Goal: Task Accomplishment & Management: Manage account settings

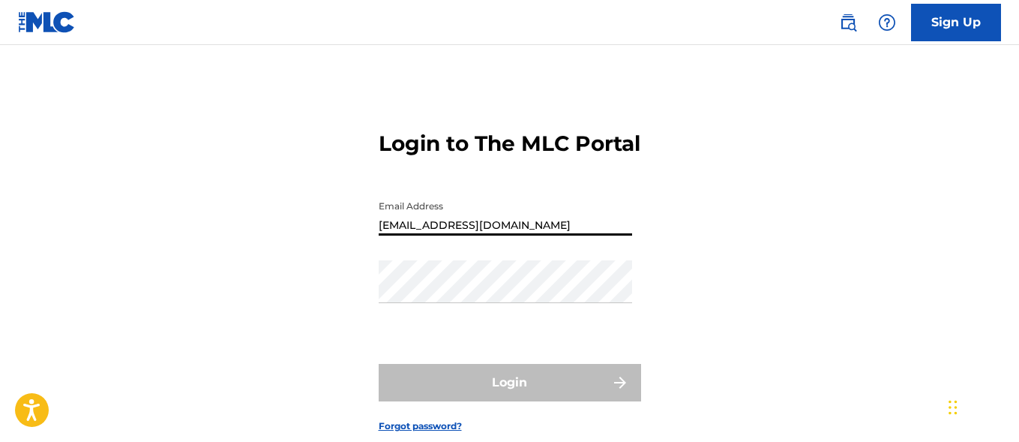
type input "[EMAIL_ADDRESS][DOMAIN_NAME]"
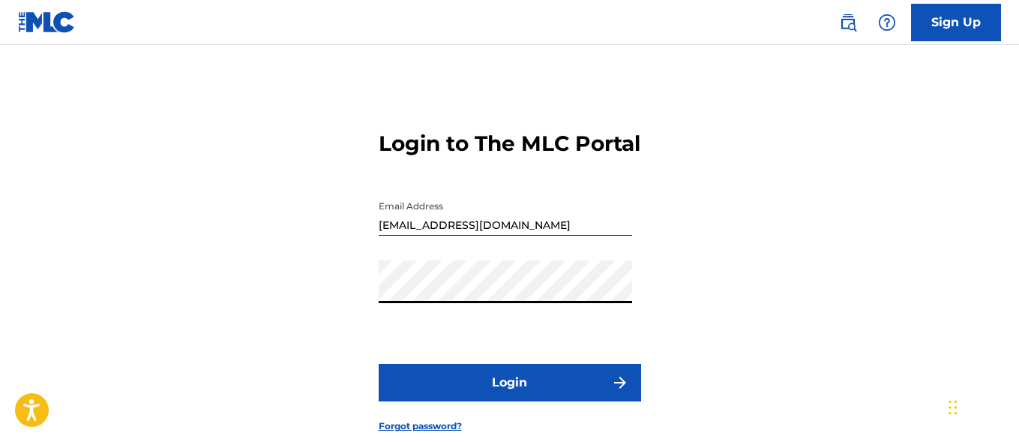
click at [509, 401] on button "Login" at bounding box center [510, 382] width 262 height 37
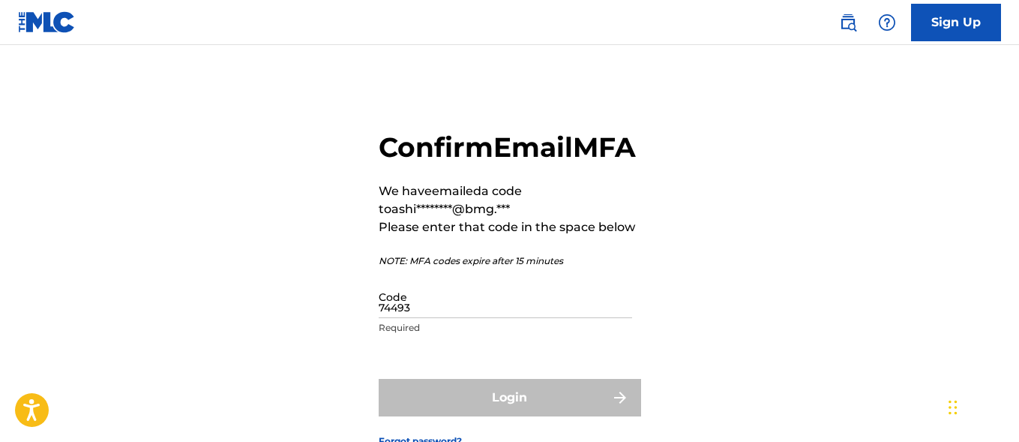
type input "744939"
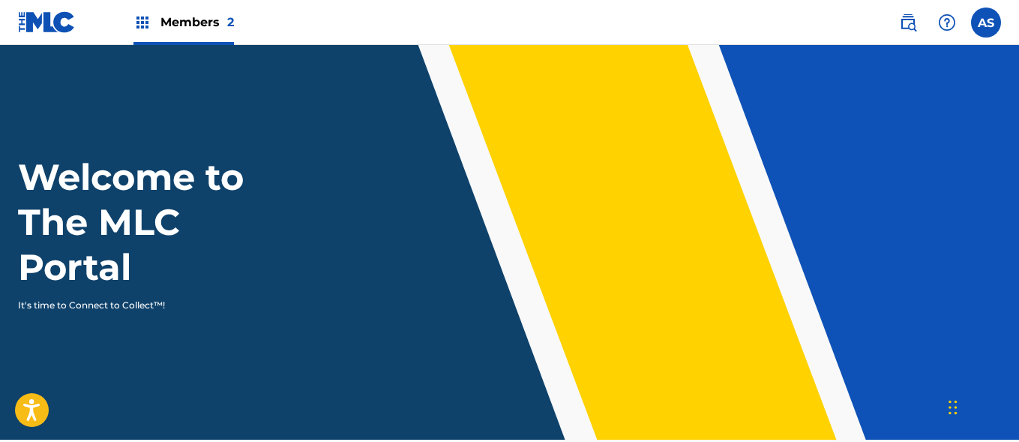
click at [142, 22] on img at bounding box center [142, 22] width 18 height 18
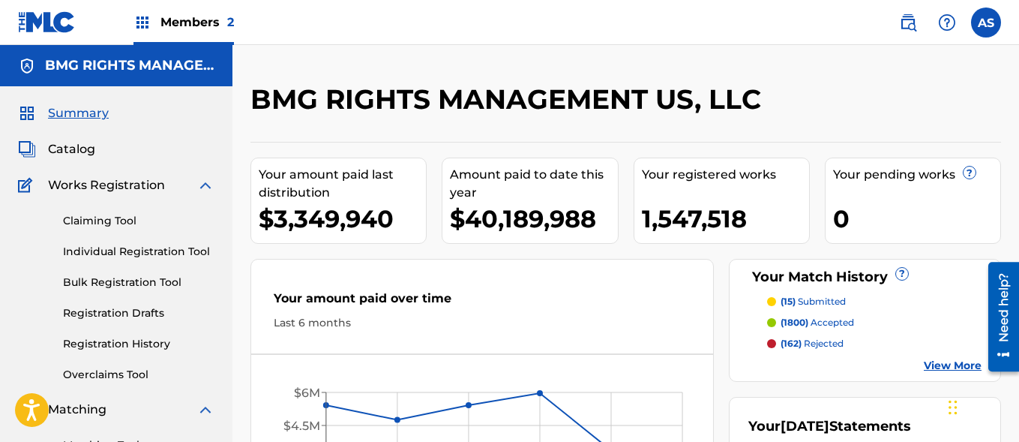
scroll to position [325, 0]
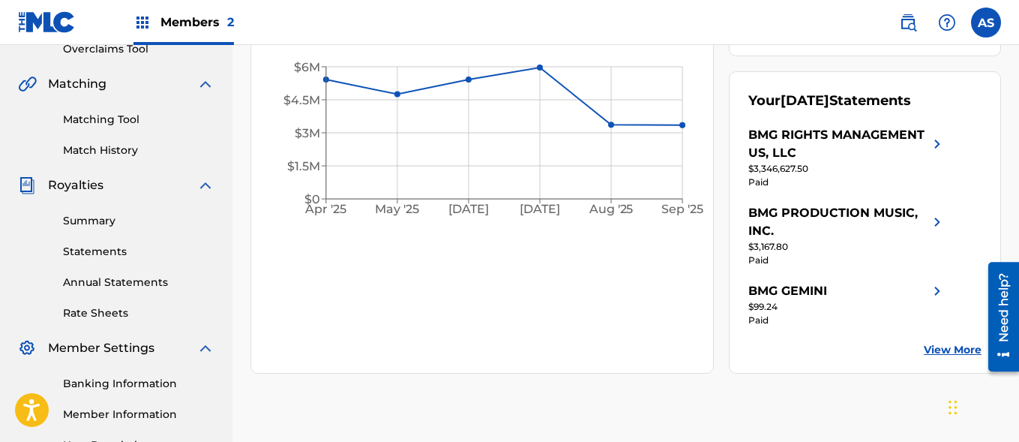
click at [139, 220] on link "Summary" at bounding box center [138, 221] width 151 height 16
